Goal: Task Accomplishment & Management: Manage account settings

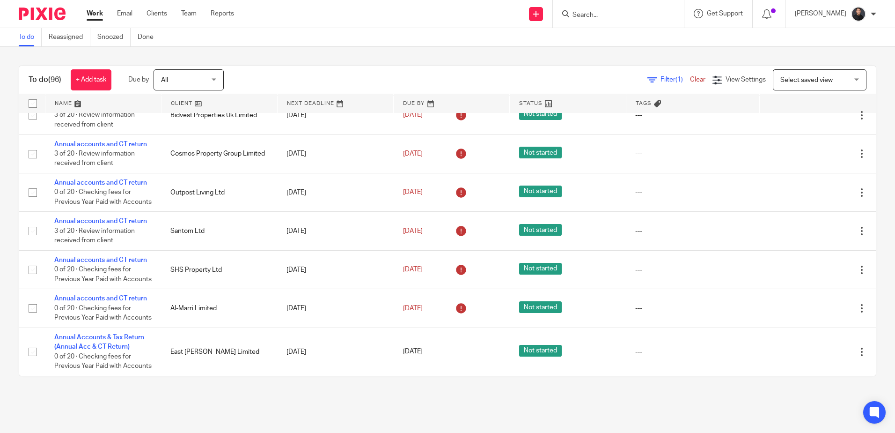
scroll to position [3322, 0]
click at [640, 18] on input "Search" at bounding box center [614, 15] width 84 height 8
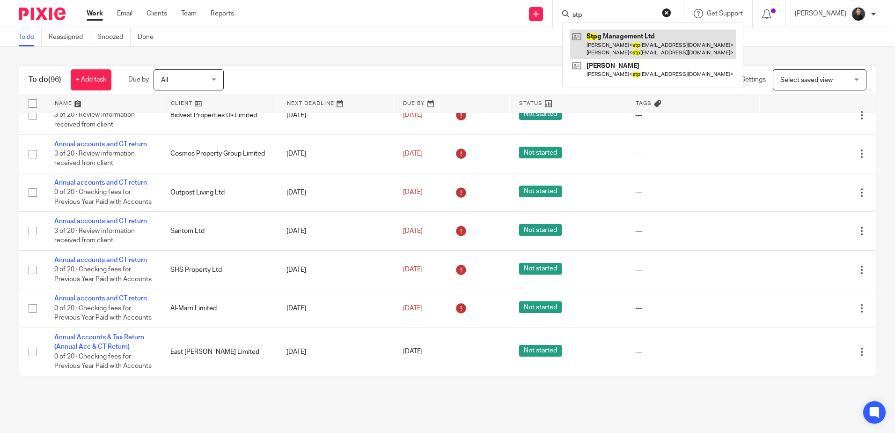
type input "stp"
click at [660, 35] on link at bounding box center [653, 43] width 166 height 29
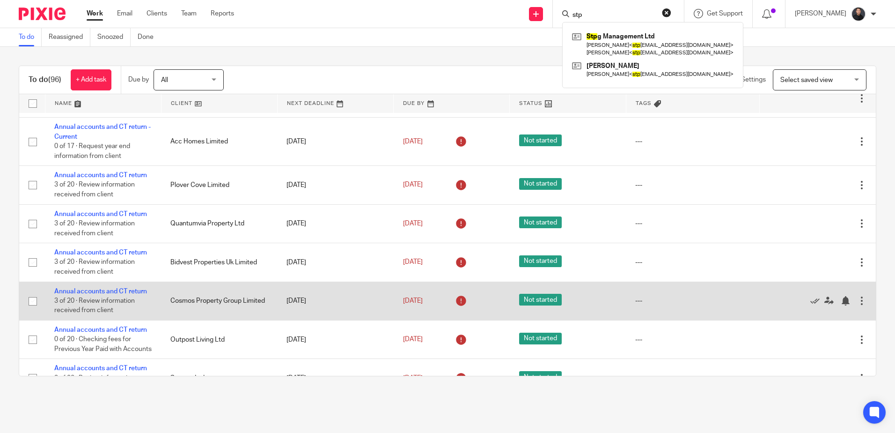
scroll to position [2900, 0]
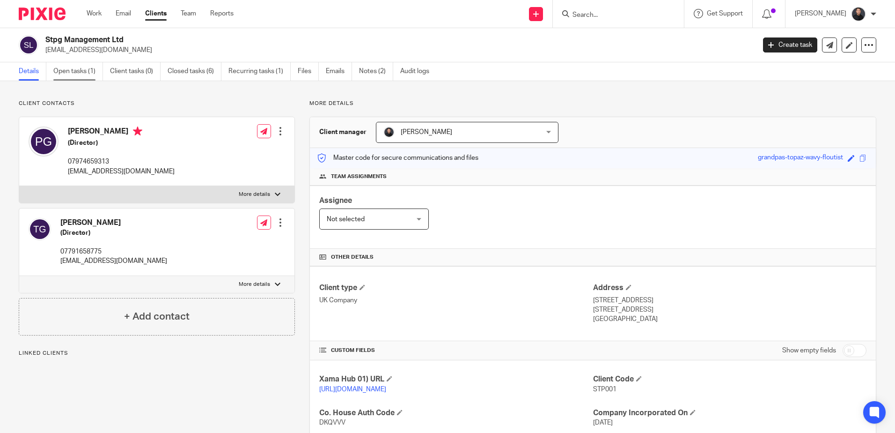
drag, startPoint x: 0, startPoint y: 0, endPoint x: 78, endPoint y: 73, distance: 107.0
click at [78, 73] on link "Open tasks (1)" at bounding box center [78, 71] width 50 height 18
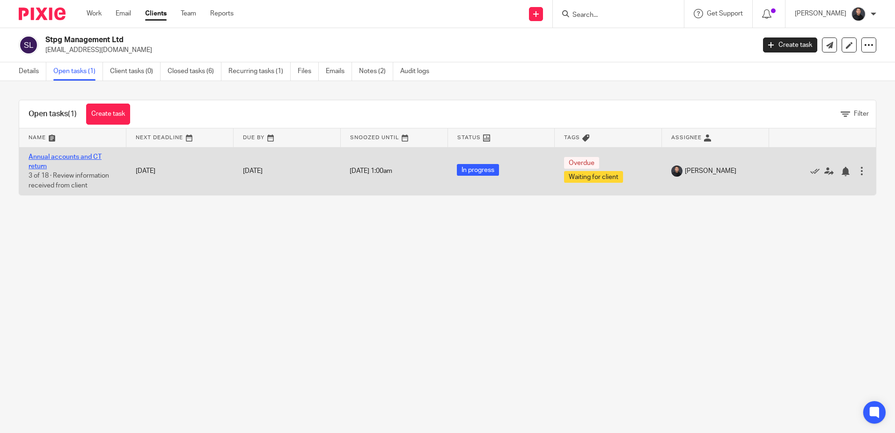
click at [76, 157] on link "Annual accounts and CT return" at bounding box center [65, 162] width 73 height 16
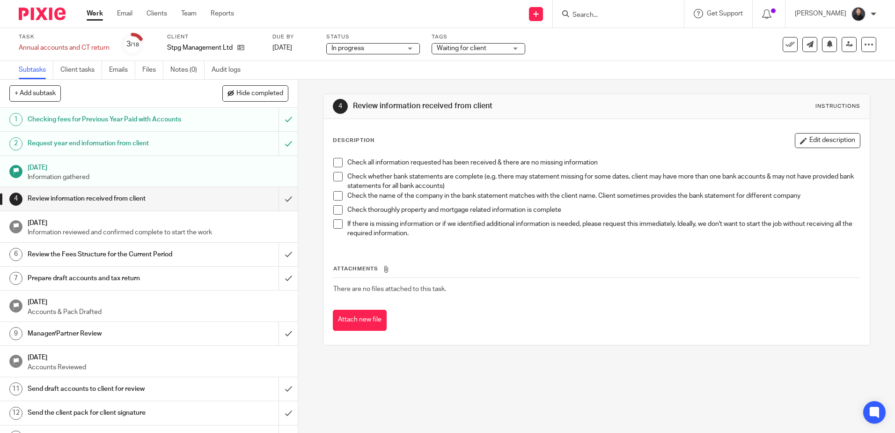
click at [455, 43] on div "Waiting for client" at bounding box center [479, 48] width 94 height 11
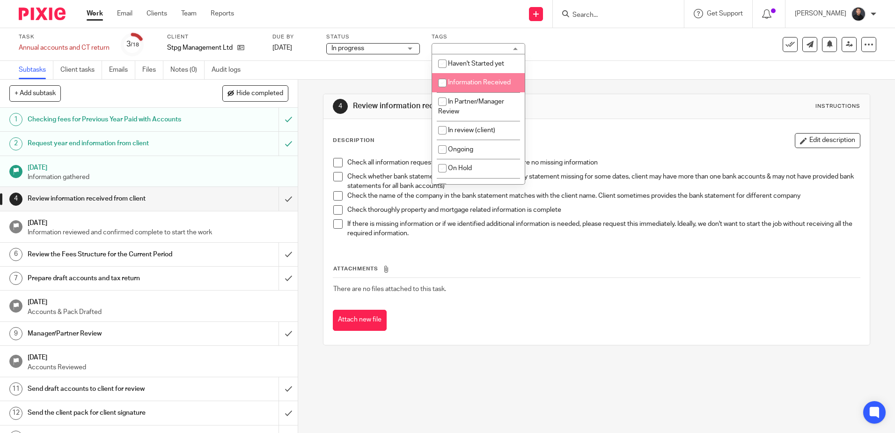
click at [456, 83] on span "Information Received" at bounding box center [479, 82] width 63 height 7
checkbox input "true"
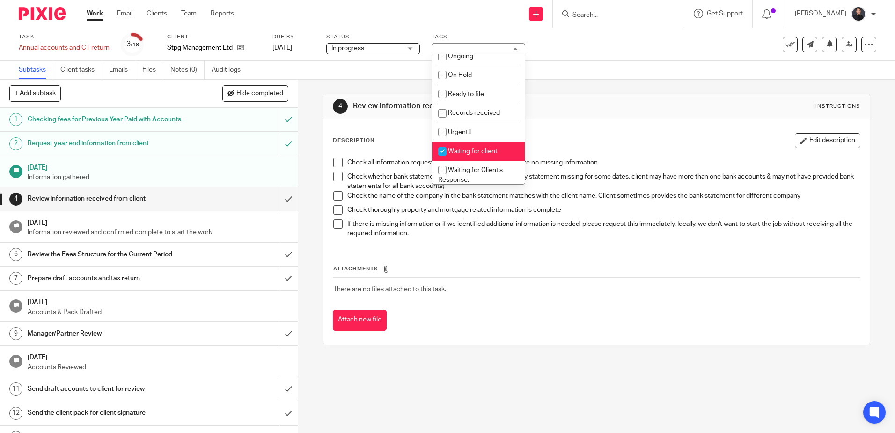
scroll to position [94, 0]
click at [480, 155] on li "Waiting for client" at bounding box center [478, 150] width 93 height 19
checkbox input "false"
click at [638, 55] on div "Task Annual accounts and CT return Save Annual accounts and CT return 3 /18 Cli…" at bounding box center [376, 44] width 715 height 22
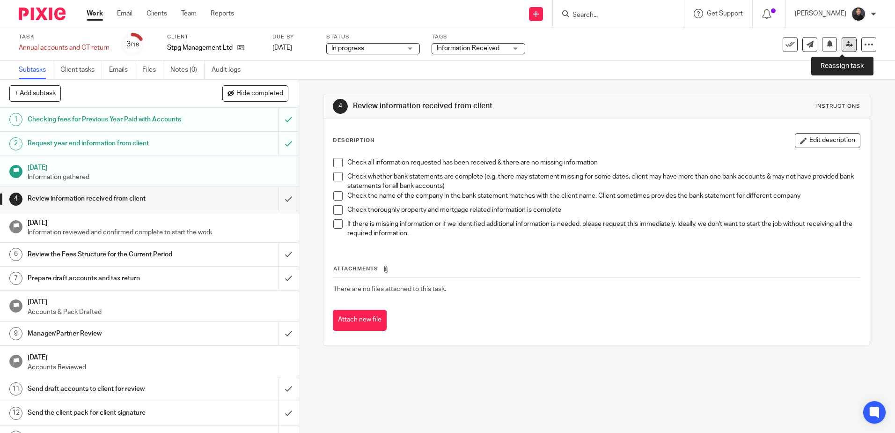
click at [846, 45] on icon at bounding box center [849, 44] width 7 height 7
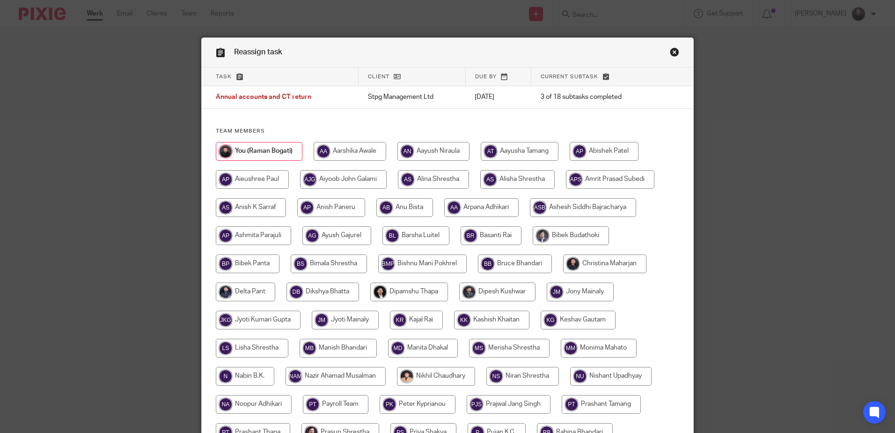
click at [342, 150] on input "radio" at bounding box center [350, 151] width 73 height 19
radio input "true"
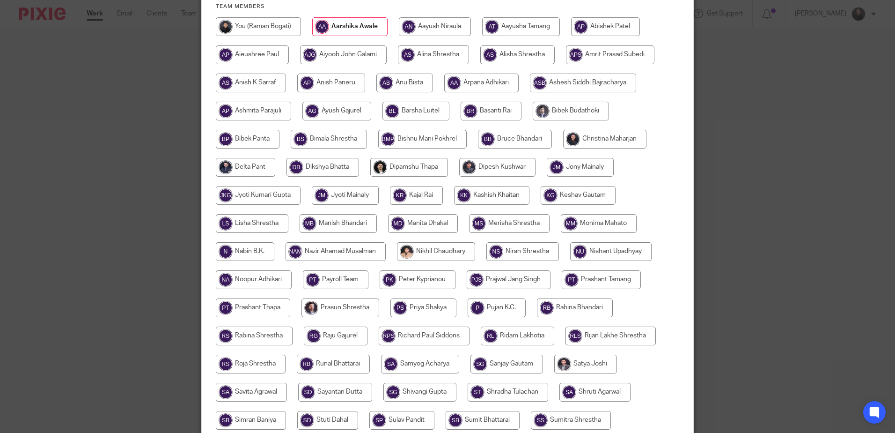
scroll to position [264, 0]
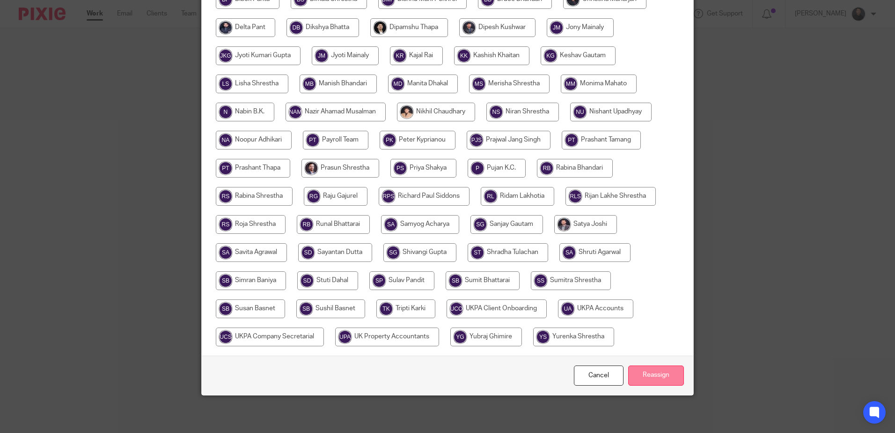
click at [646, 375] on input "Reassign" at bounding box center [656, 375] width 56 height 20
